Goal: Information Seeking & Learning: Compare options

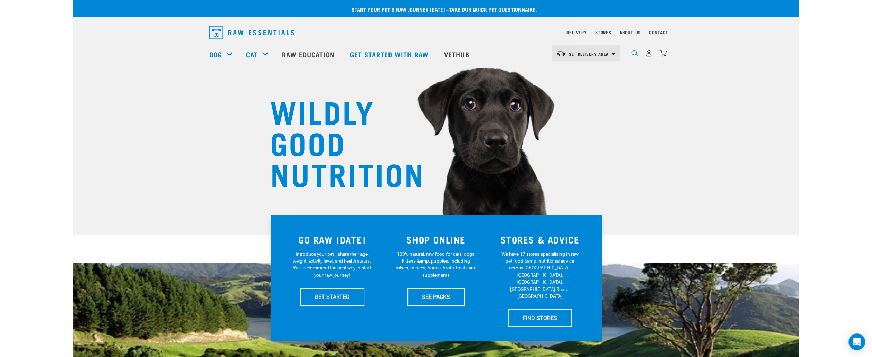
click at [633, 54] on img "dropdown navigation" at bounding box center [634, 53] width 7 height 7
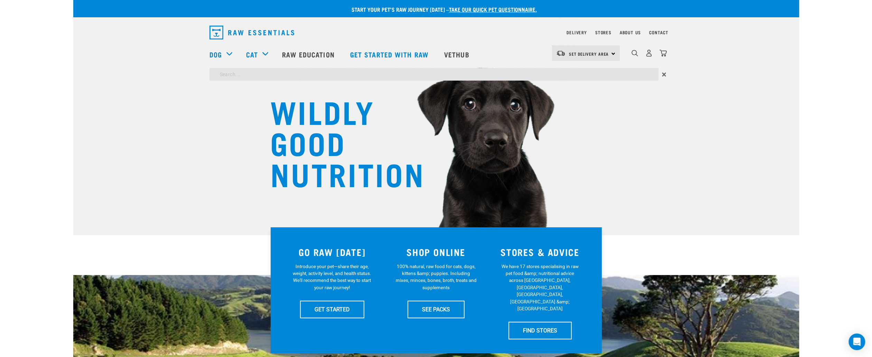
click at [278, 72] on input "search" at bounding box center [433, 74] width 449 height 12
type input "goat"
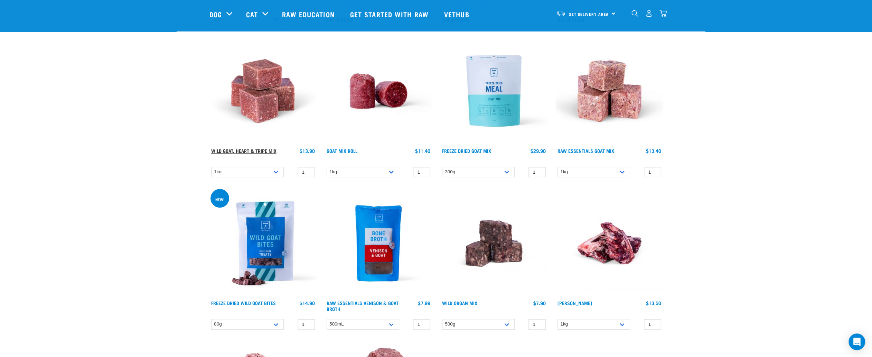
scroll to position [484, 0]
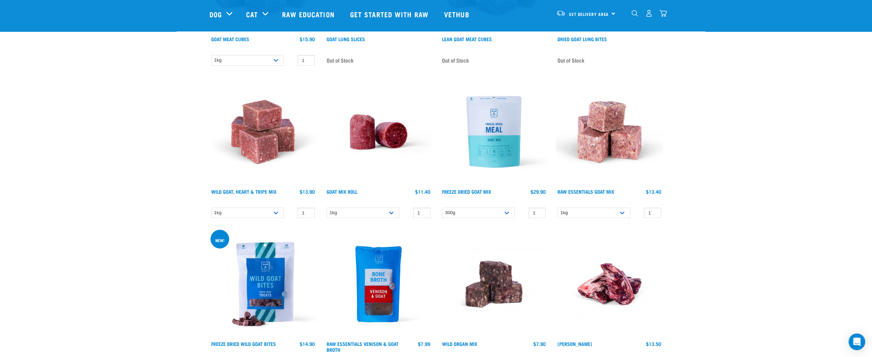
click at [256, 153] on img at bounding box center [262, 131] width 107 height 107
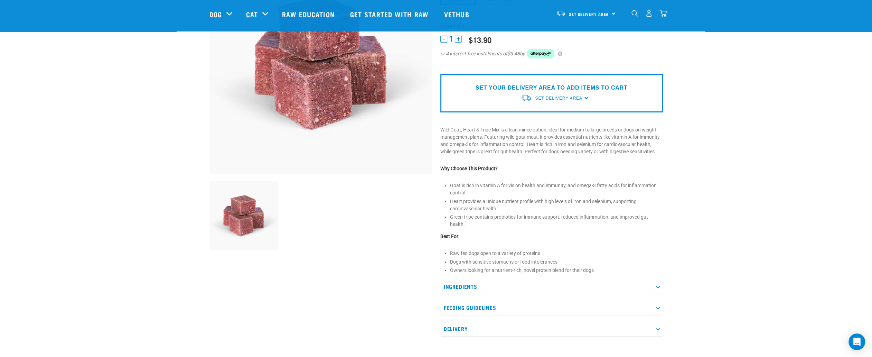
scroll to position [104, 0]
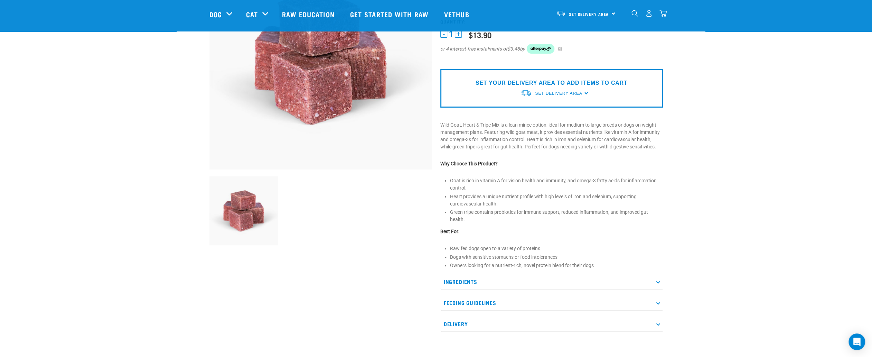
click at [659, 280] on icon at bounding box center [658, 282] width 4 height 4
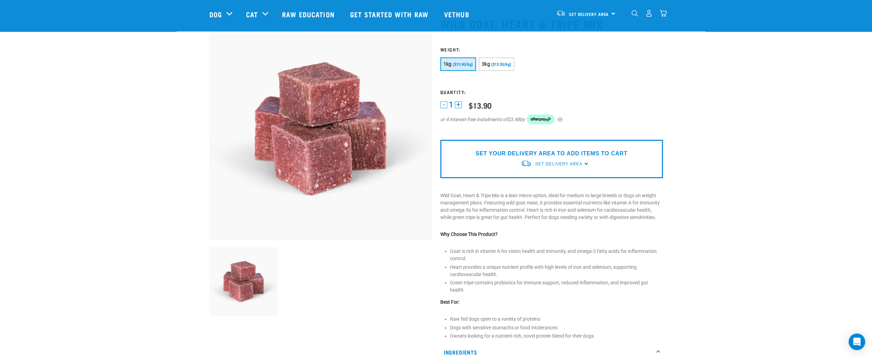
scroll to position [0, 0]
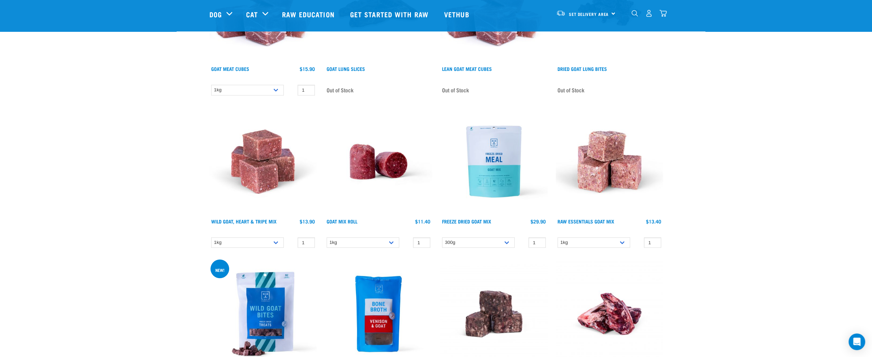
scroll to position [503, 0]
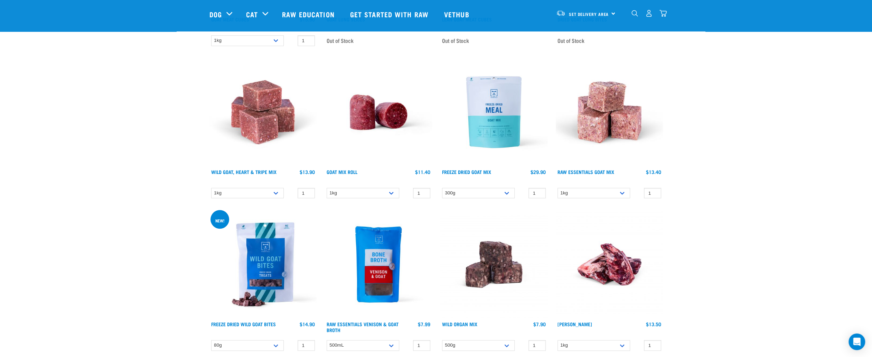
click at [609, 122] on img at bounding box center [609, 111] width 107 height 107
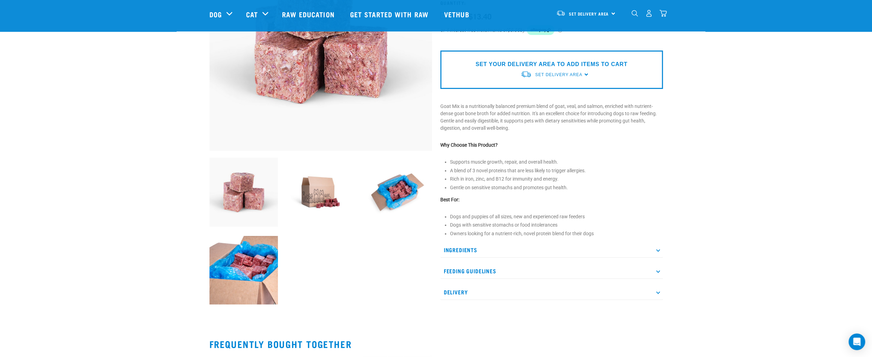
scroll to position [138, 0]
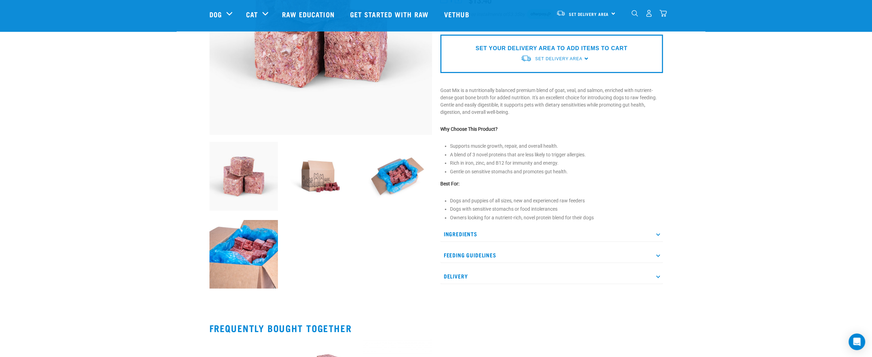
click at [658, 230] on p "Ingredients" at bounding box center [551, 234] width 223 height 16
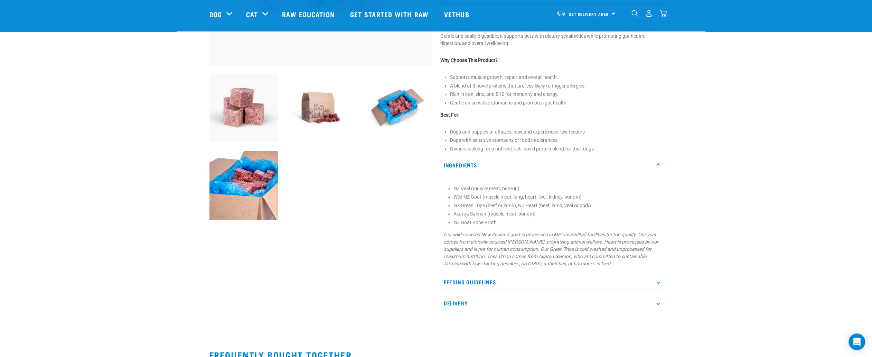
scroll to position [207, 0]
click at [657, 280] on icon at bounding box center [658, 281] width 4 height 4
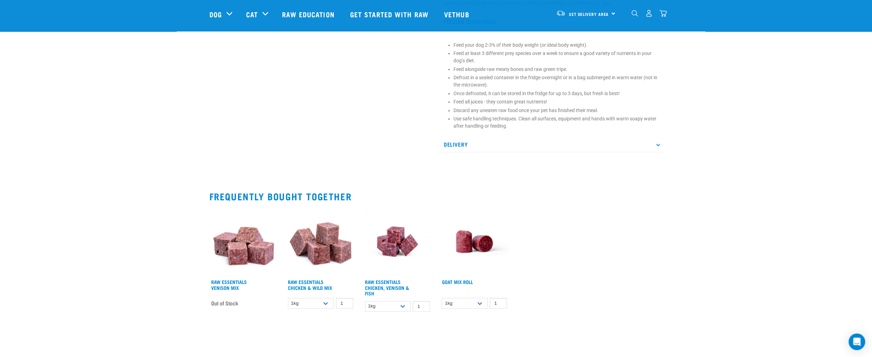
scroll to position [518, 0]
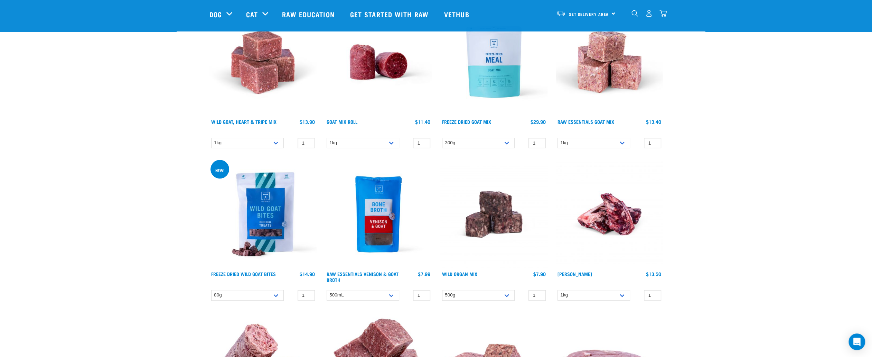
scroll to position [627, 0]
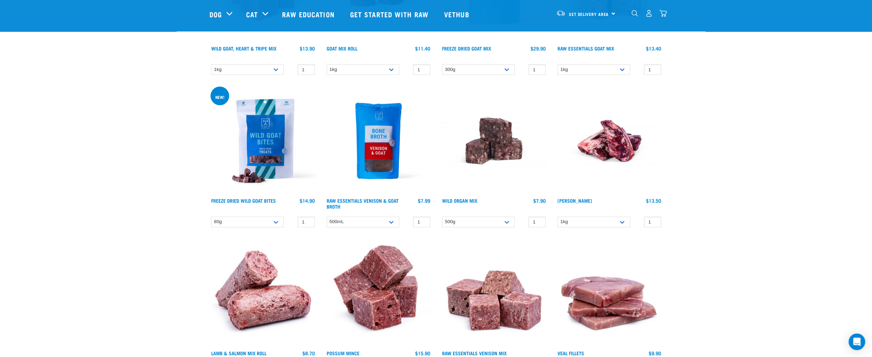
click at [487, 137] on img at bounding box center [493, 140] width 107 height 107
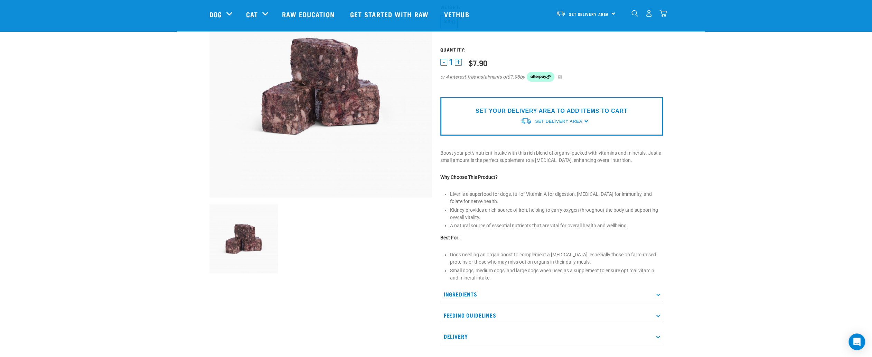
scroll to position [104, 0]
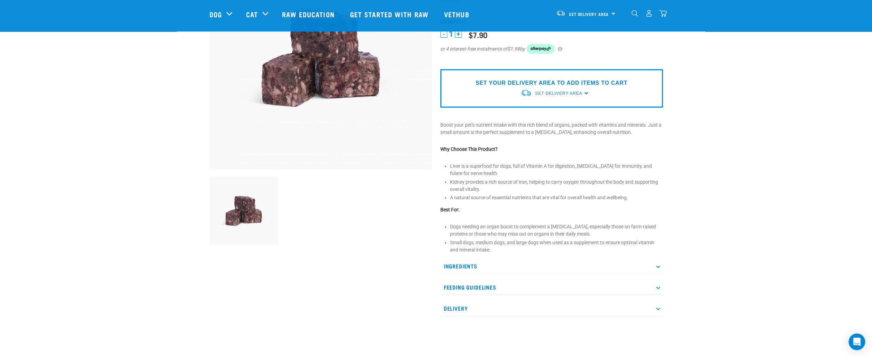
click at [658, 267] on icon at bounding box center [658, 266] width 4 height 4
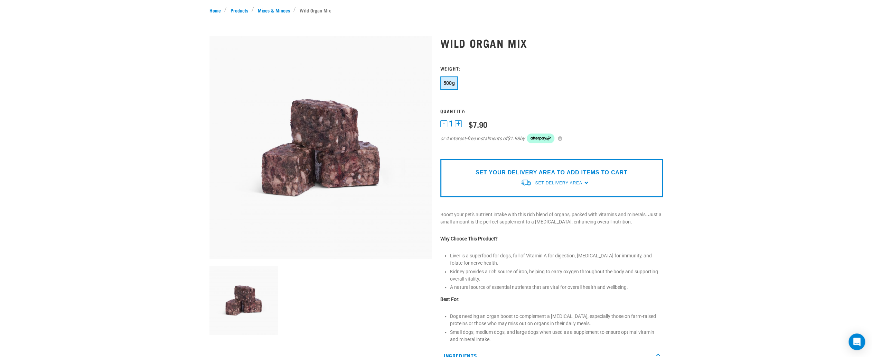
scroll to position [0, 0]
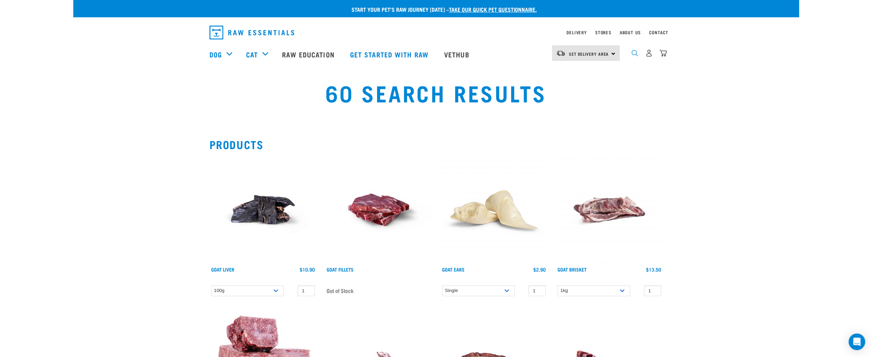
click at [633, 56] on img "dropdown navigation" at bounding box center [634, 53] width 7 height 7
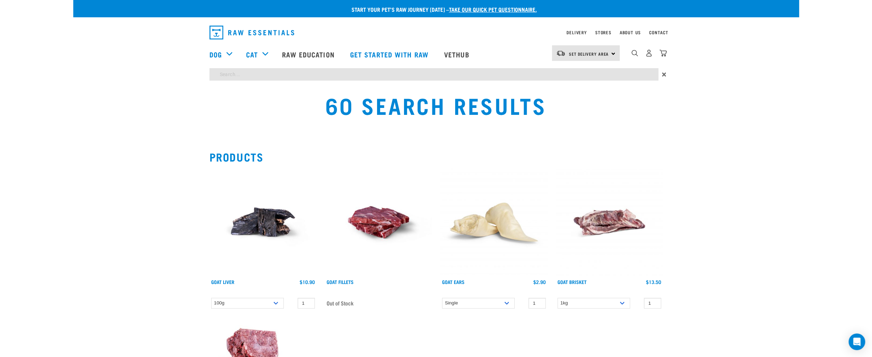
click at [385, 73] on input "search" at bounding box center [433, 74] width 449 height 12
type input "venison"
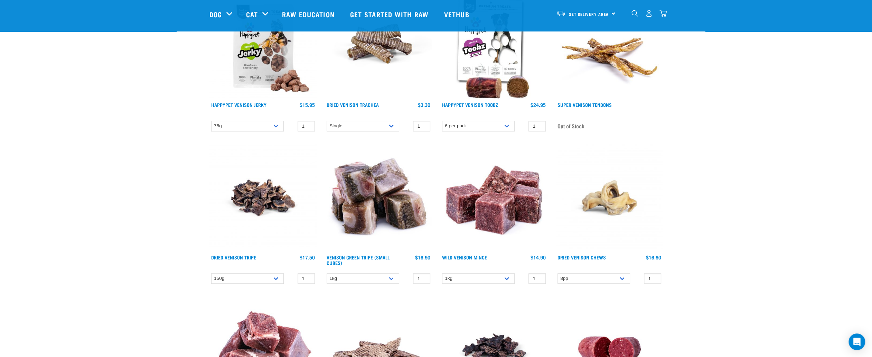
scroll to position [449, 0]
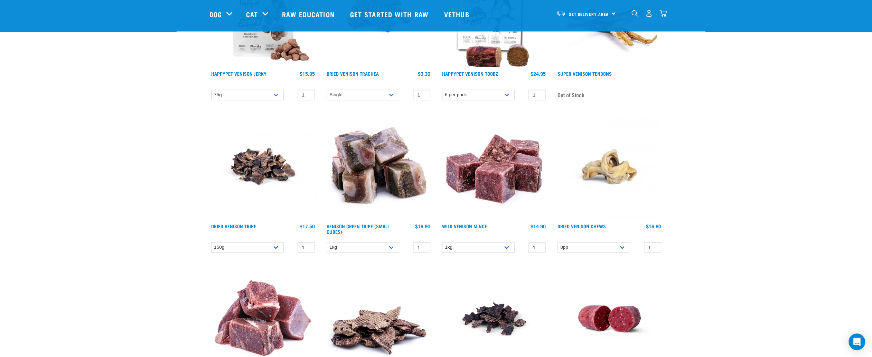
click at [395, 159] on img at bounding box center [378, 166] width 107 height 107
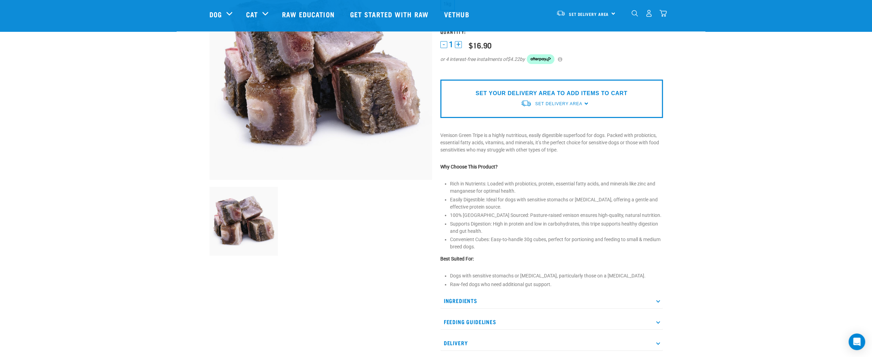
scroll to position [104, 0]
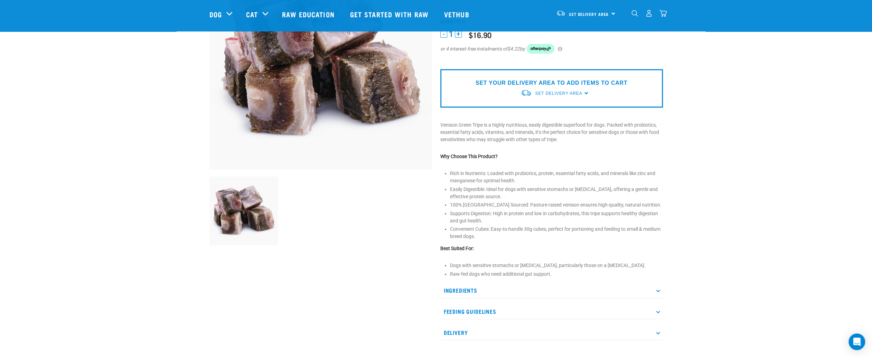
click at [659, 288] on p "Ingredients" at bounding box center [551, 290] width 223 height 16
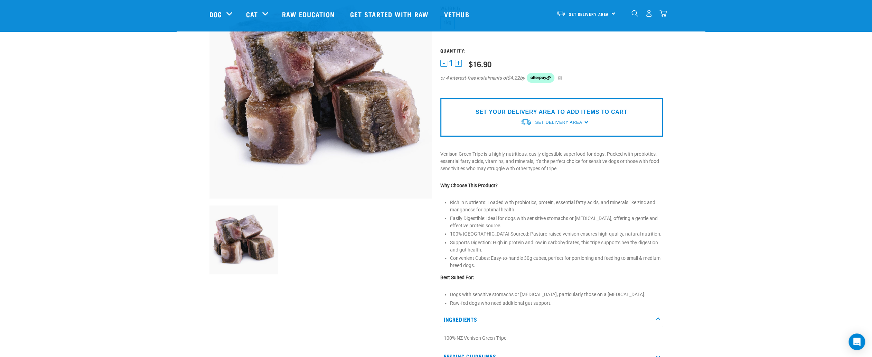
scroll to position [35, 0]
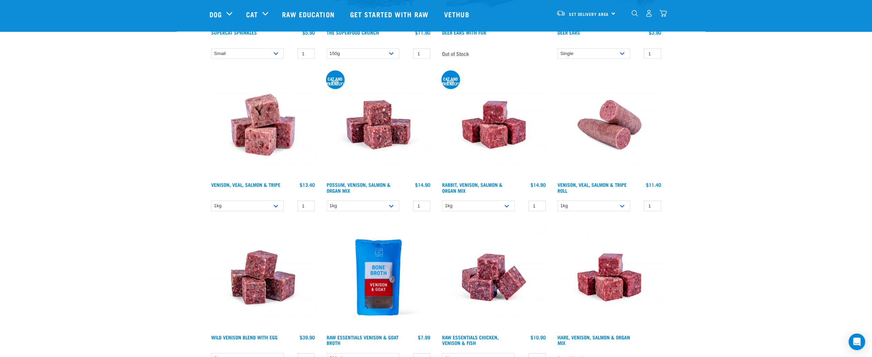
scroll to position [1439, 0]
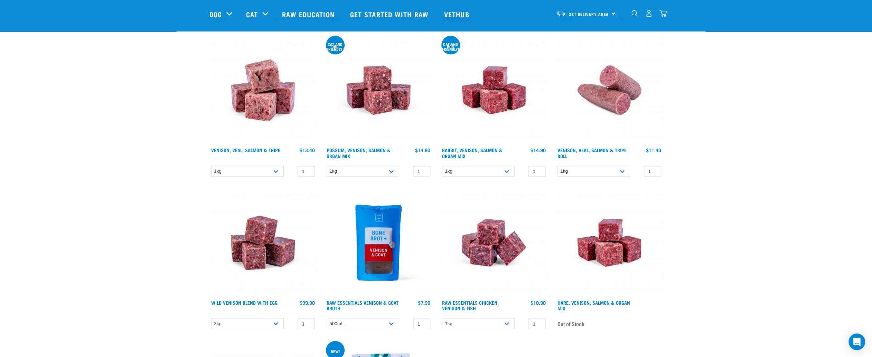
click at [621, 104] on img at bounding box center [609, 90] width 107 height 107
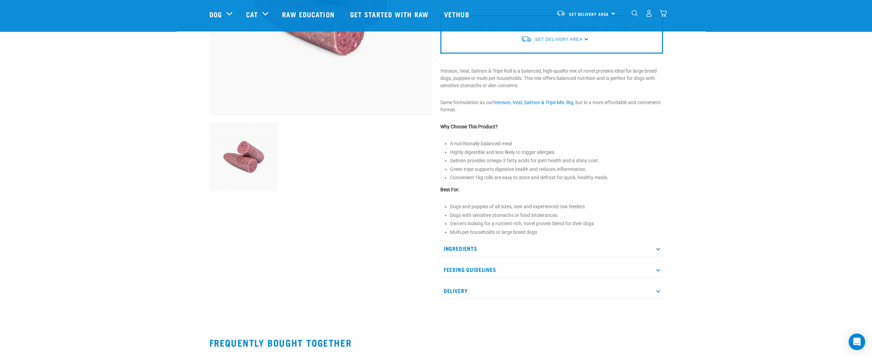
scroll to position [173, 0]
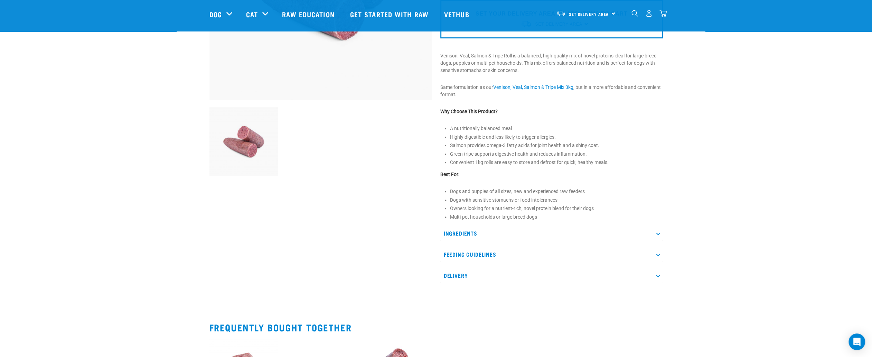
click at [657, 233] on icon at bounding box center [658, 233] width 4 height 4
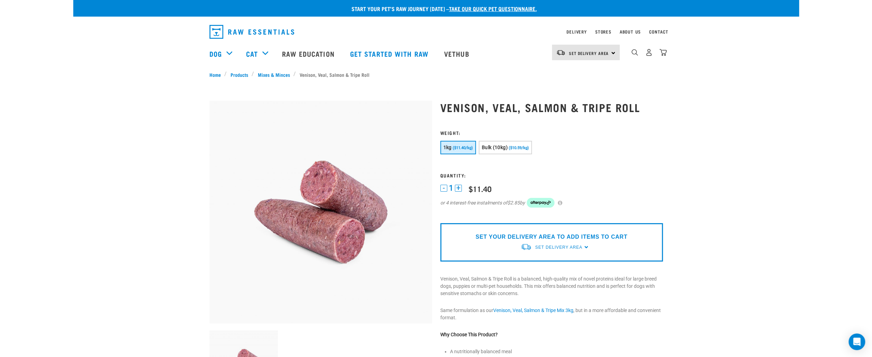
scroll to position [0, 0]
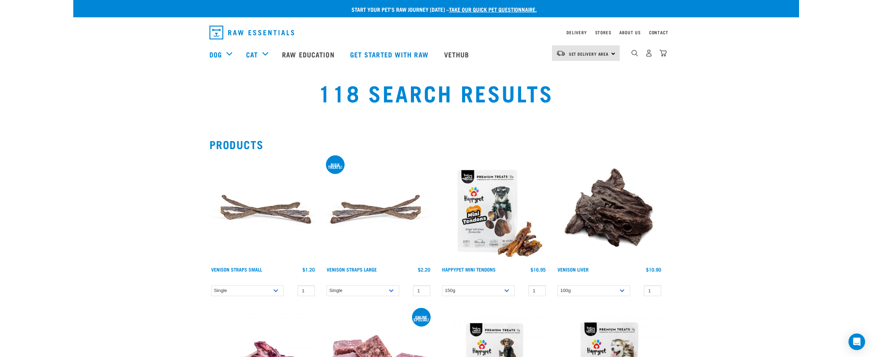
scroll to position [1489, 0]
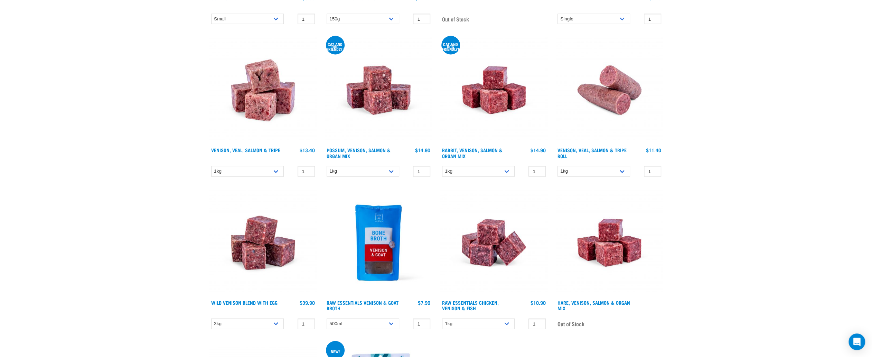
click at [489, 96] on img at bounding box center [493, 90] width 107 height 107
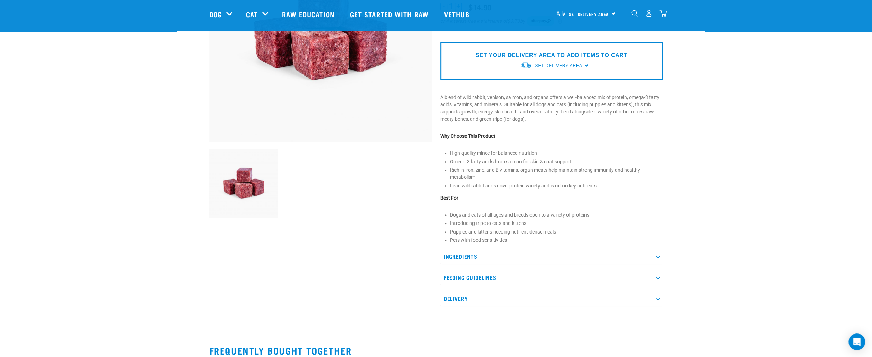
scroll to position [138, 0]
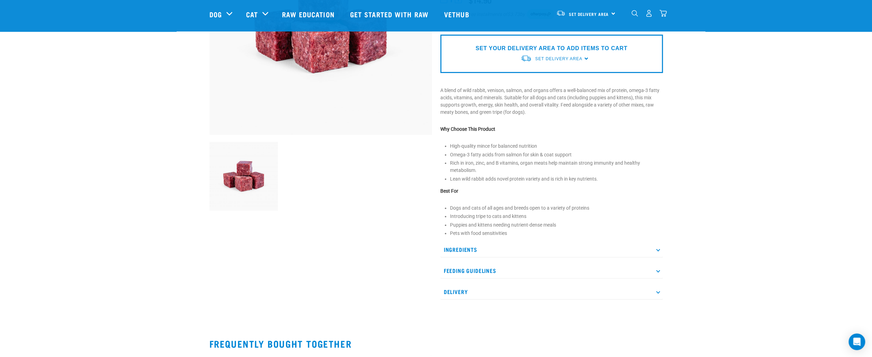
click at [657, 245] on p "Ingredients" at bounding box center [551, 250] width 223 height 16
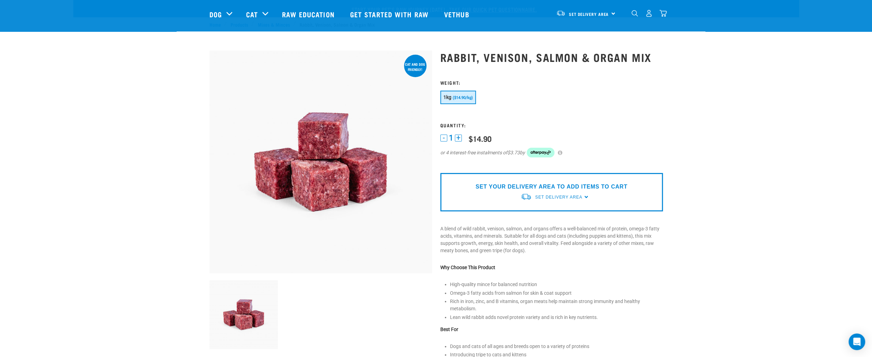
scroll to position [0, 0]
